Goal: Navigation & Orientation: Find specific page/section

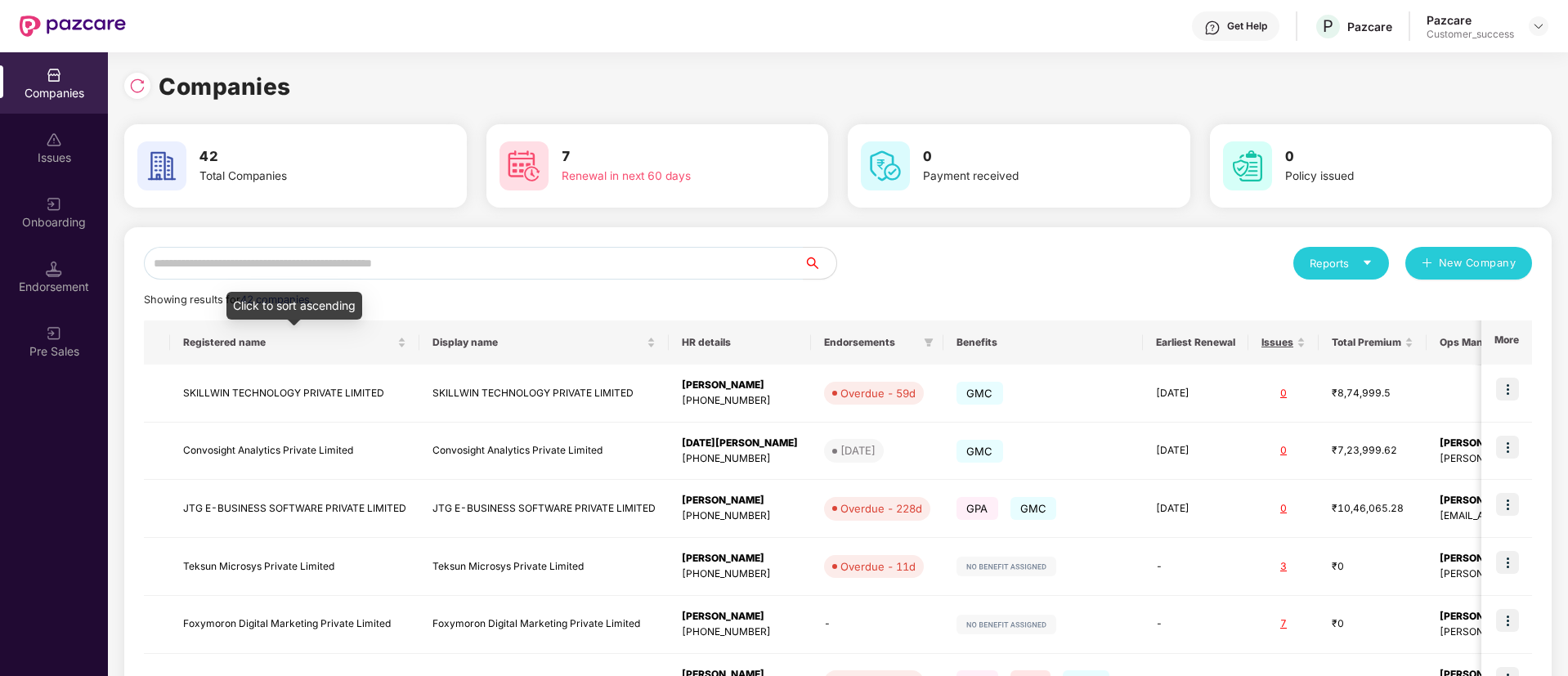
click at [333, 339] on span "Registered name" at bounding box center [289, 342] width 211 height 13
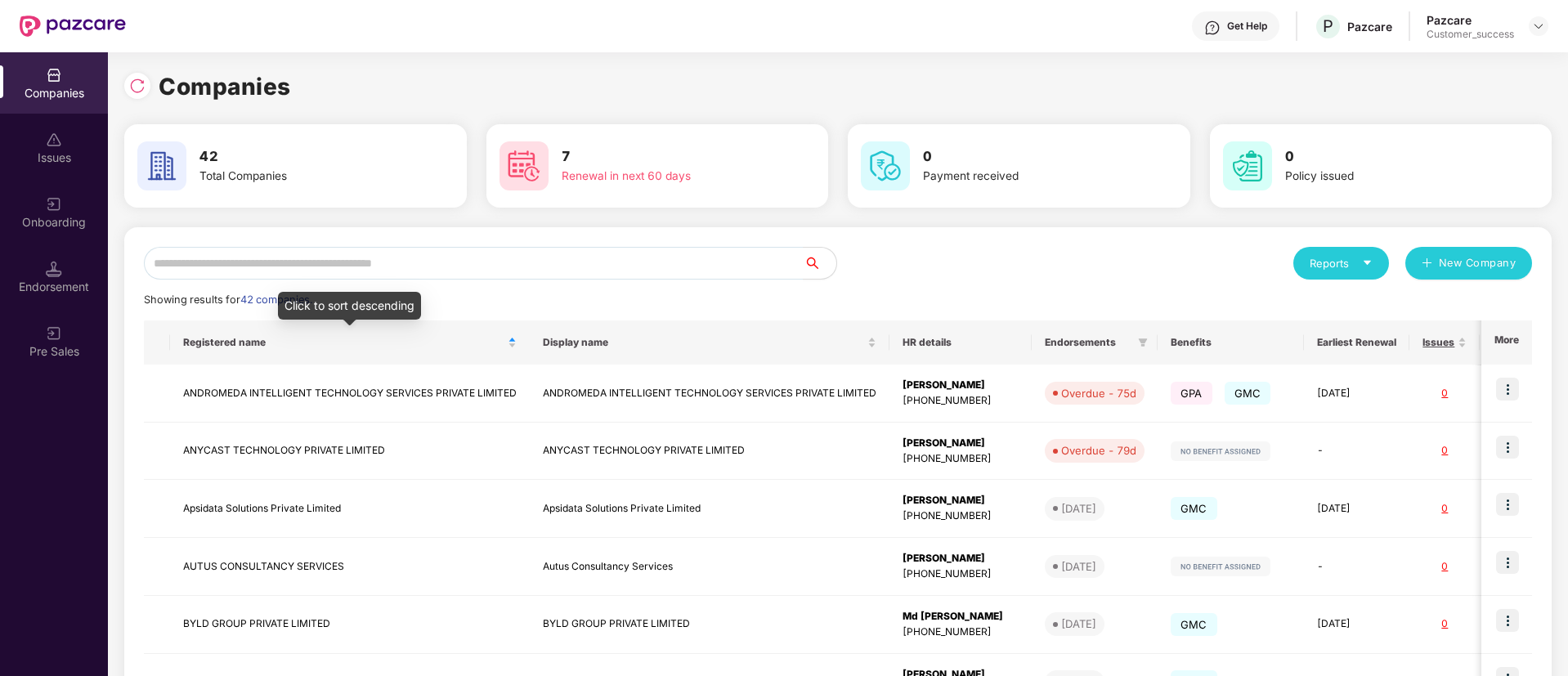
drag, startPoint x: 0, startPoint y: 0, endPoint x: 65, endPoint y: 459, distance: 463.6
click at [65, 459] on div "Companies Issues Onboarding Endorsement Pre Sales" at bounding box center [54, 364] width 108 height 624
click at [63, 273] on div "Endorsement" at bounding box center [54, 277] width 108 height 61
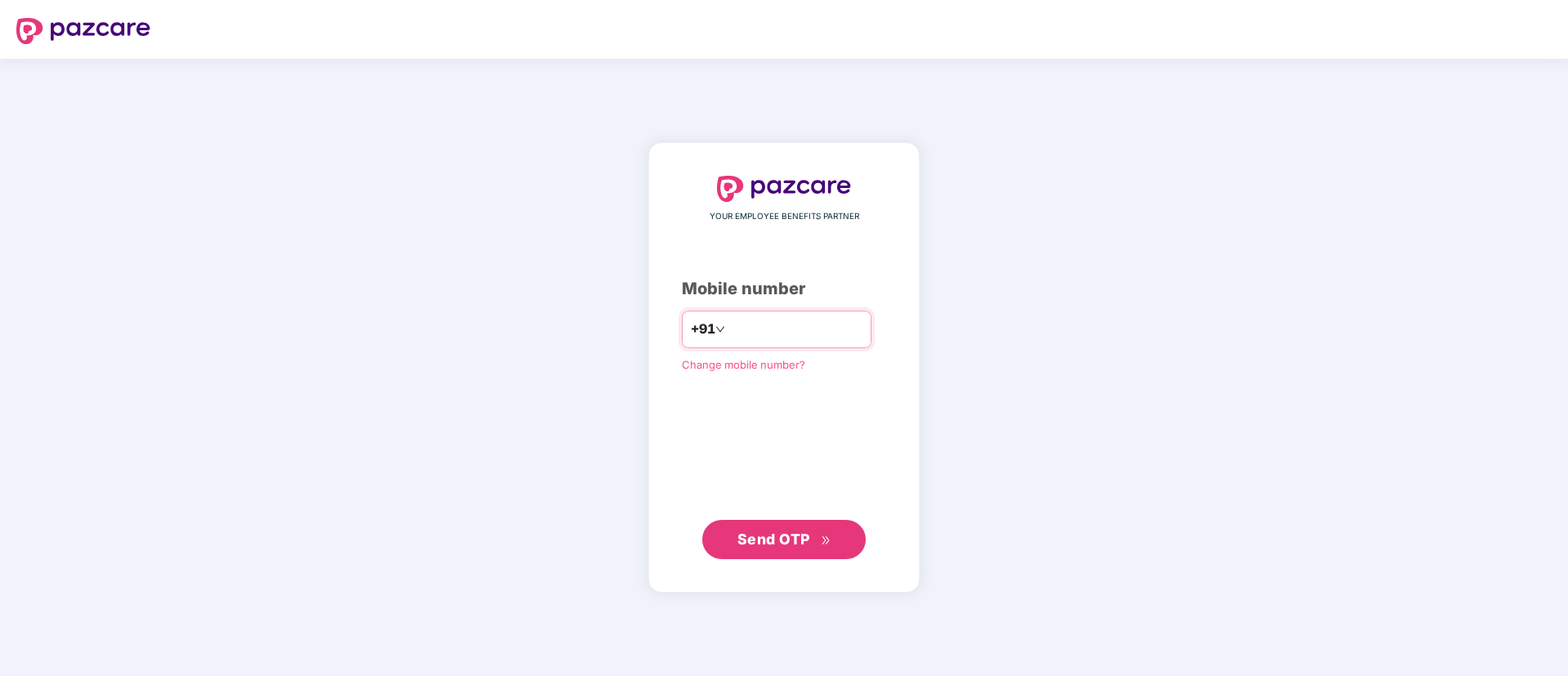
type input "**********"
click at [786, 542] on span "Send OTP" at bounding box center [774, 538] width 73 height 17
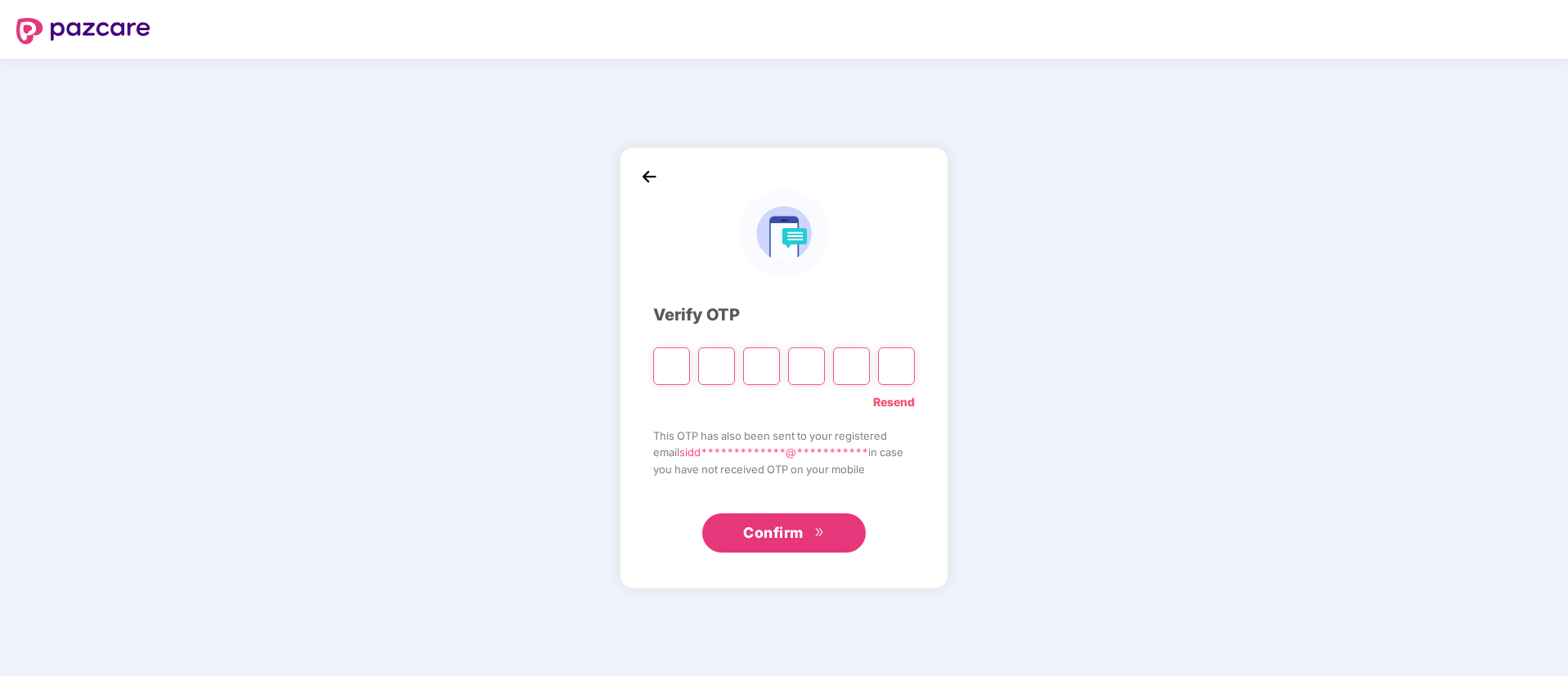
type input "*"
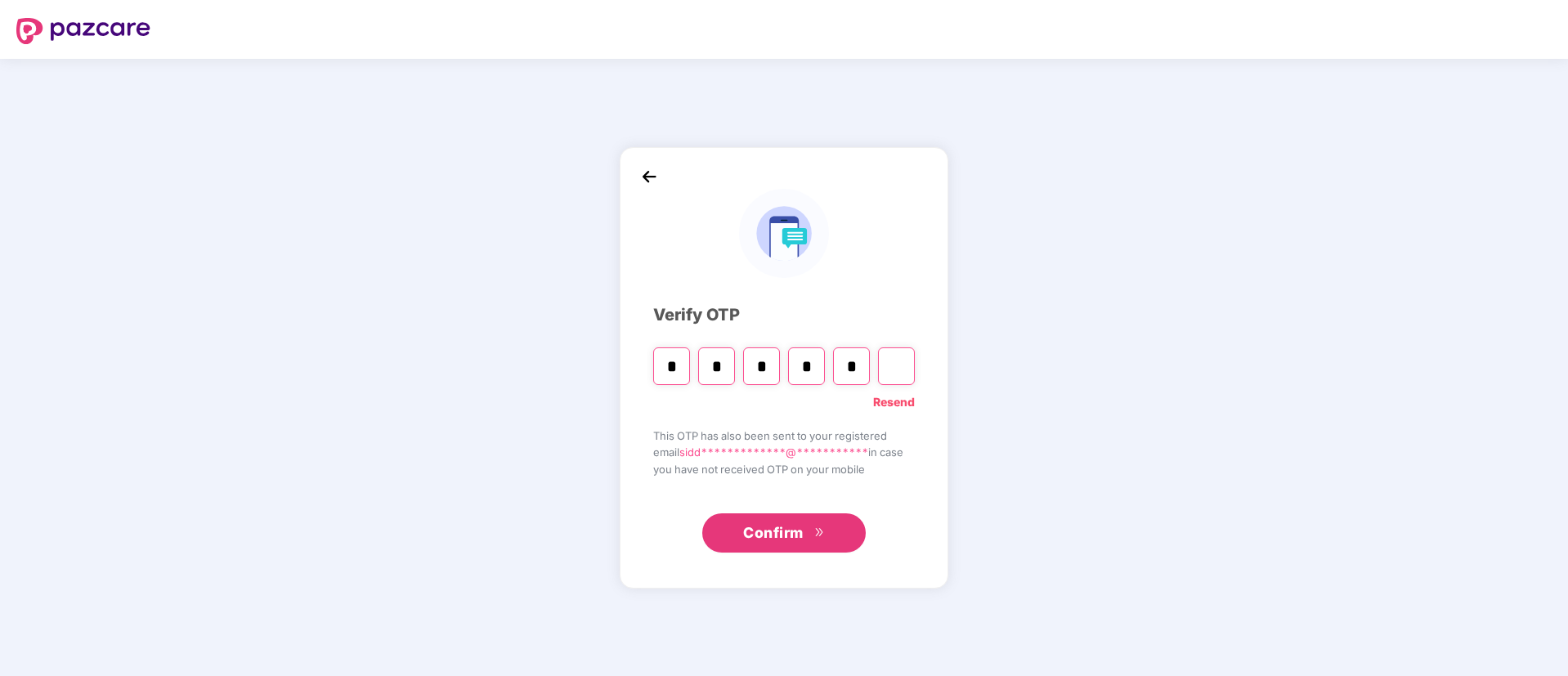
type input "*"
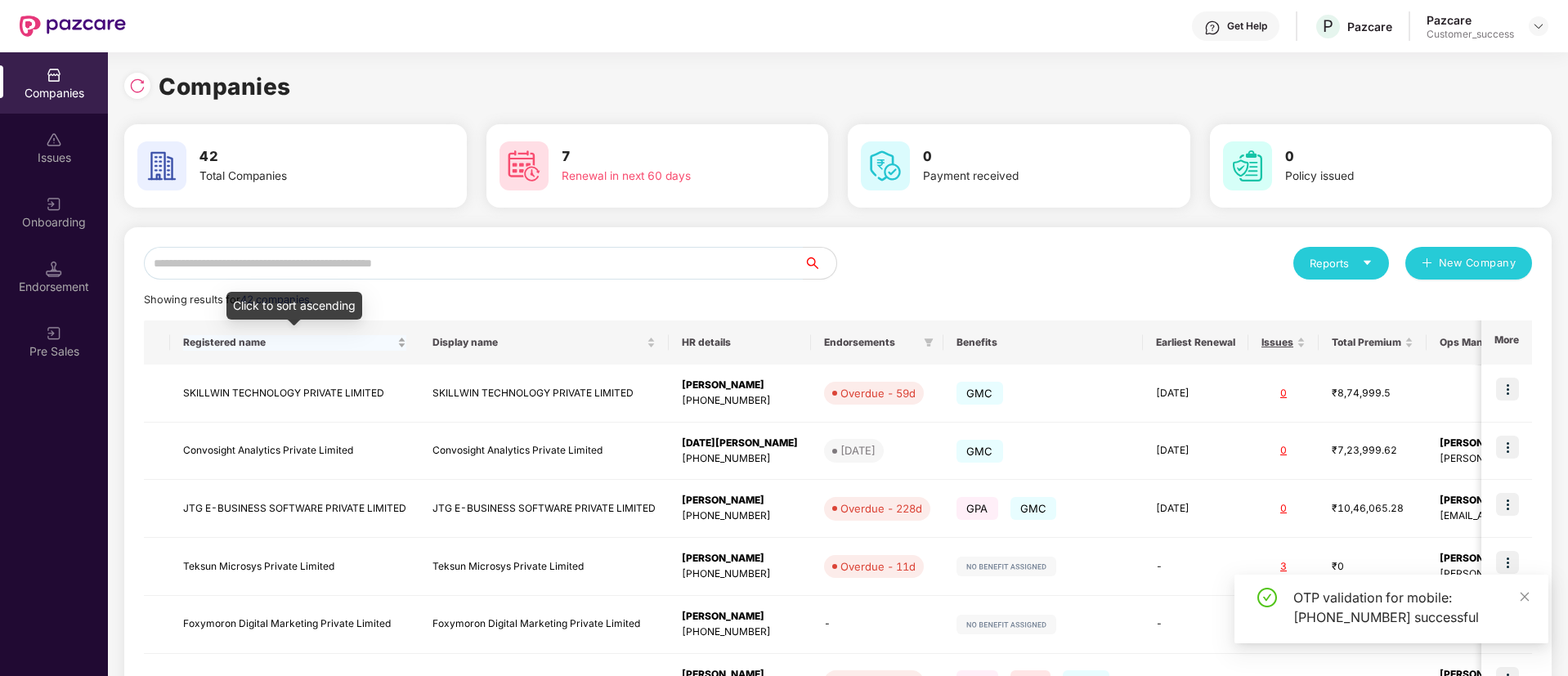
click at [386, 348] on span "Registered name" at bounding box center [289, 342] width 211 height 13
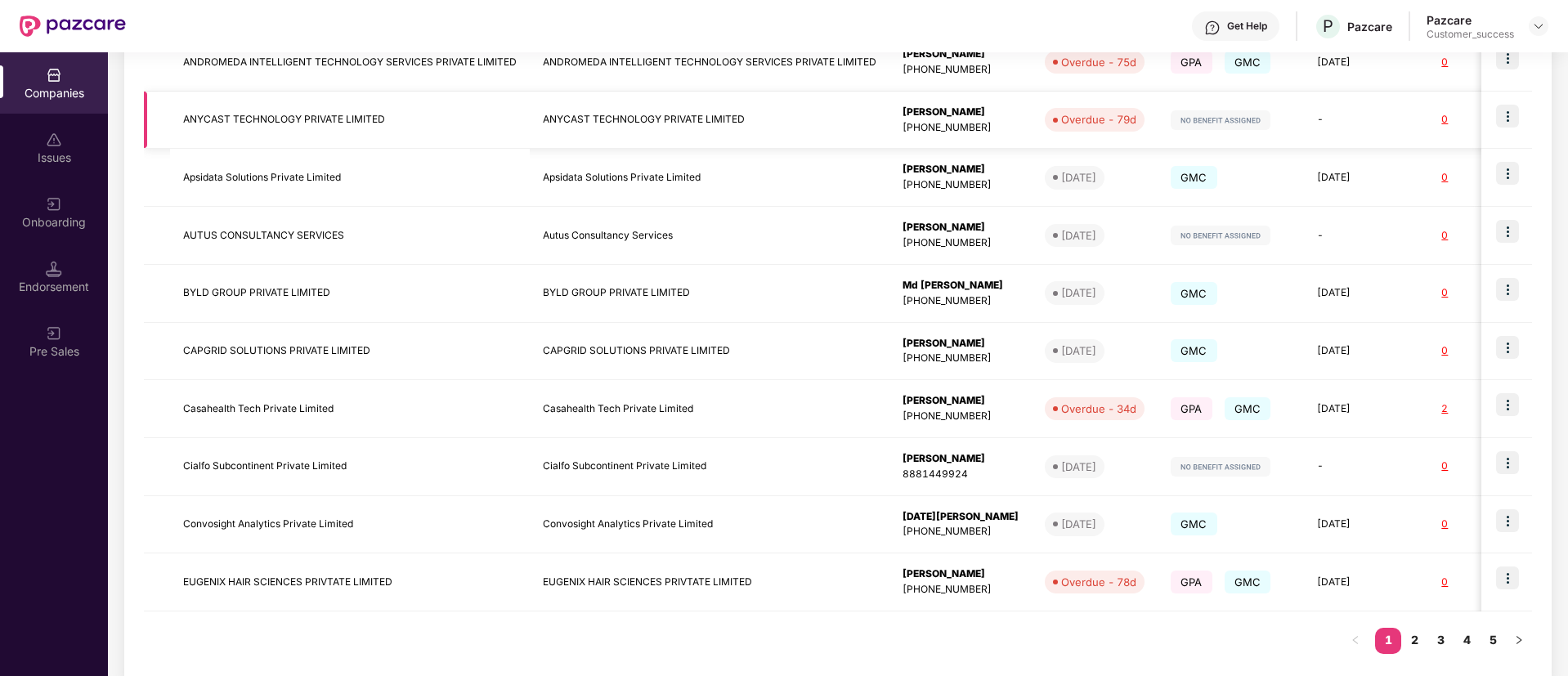
scroll to position [333, 0]
